Goal: Task Accomplishment & Management: Use online tool/utility

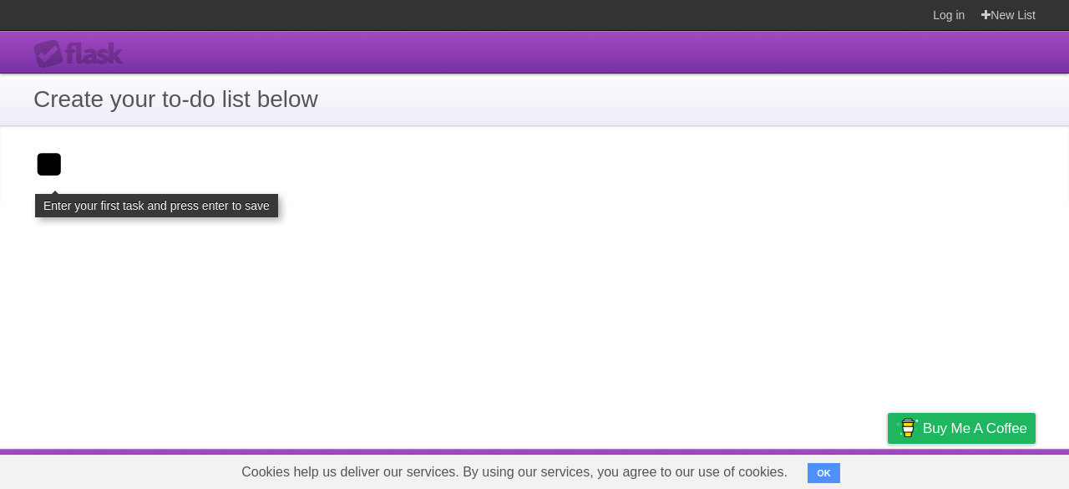
type input "*"
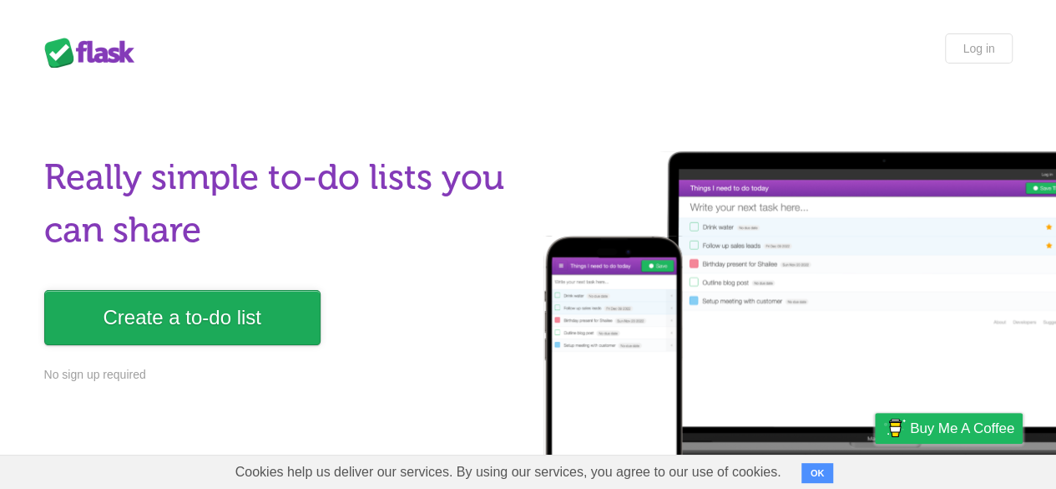
click at [180, 311] on link "Create a to-do list" at bounding box center [182, 317] width 276 height 55
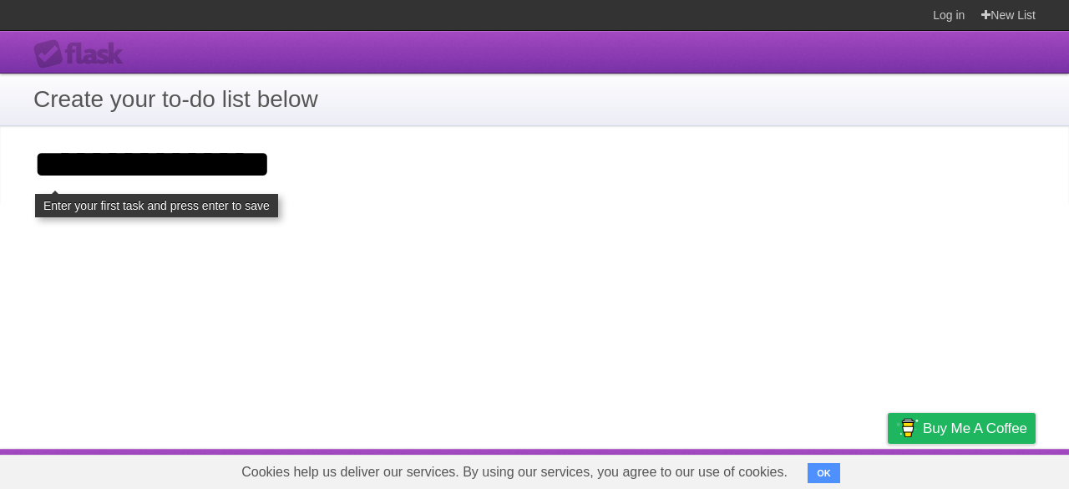
type input "**********"
click input "**********" at bounding box center [0, 0] width 0 height 0
